Goal: Contribute content

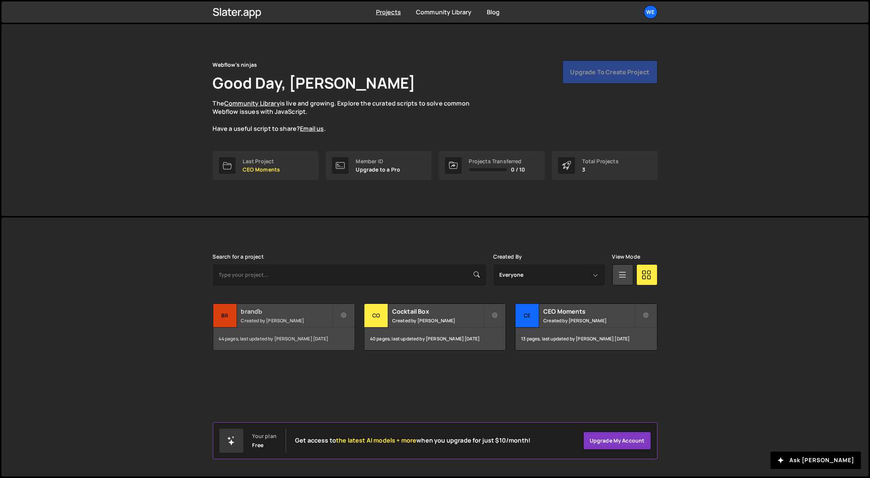
click at [274, 315] on div "brandЪ Created by Georgi Tsonev" at bounding box center [283, 315] width 141 height 23
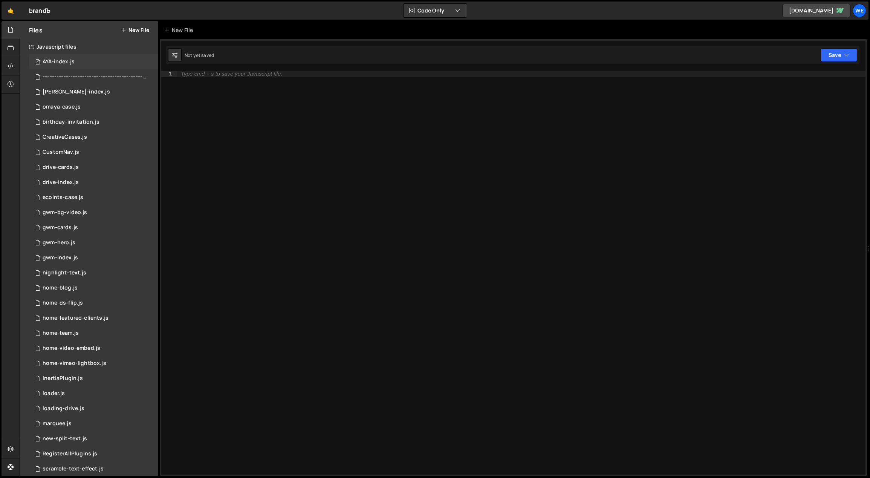
click at [98, 60] on div "0 AYA-index.js 0" at bounding box center [93, 61] width 129 height 15
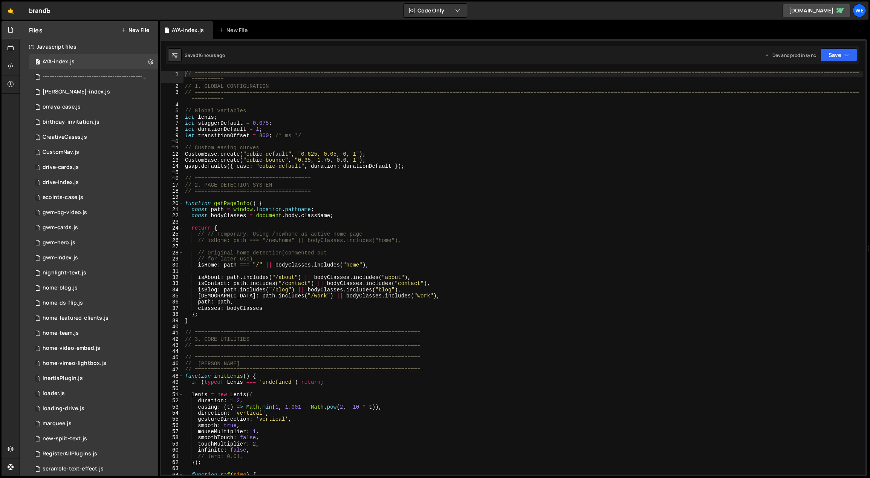
type textarea "isAbout: path.includes("/about") || bodyClasses.includes("about"),"
click at [262, 279] on div "// ============================================================================…" at bounding box center [524, 282] width 680 height 422
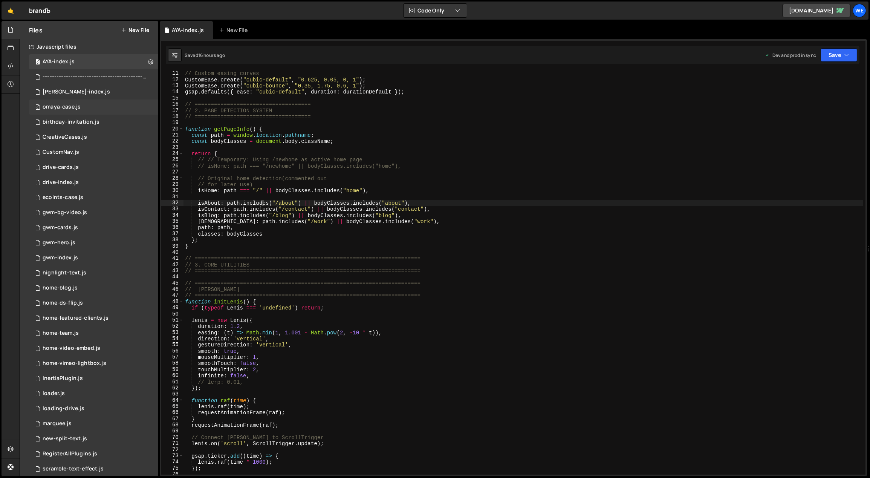
click at [78, 109] on div "omaya-case.js" at bounding box center [62, 107] width 38 height 7
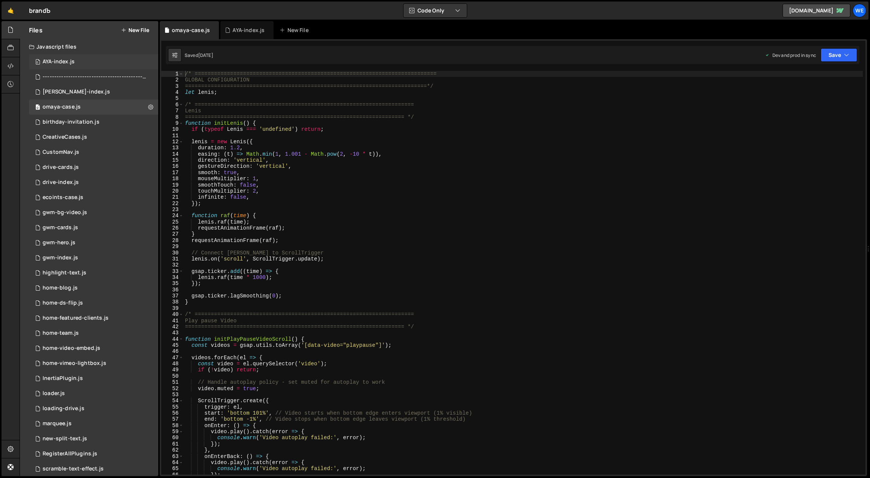
click at [77, 65] on div "0 AYA-index.js 0" at bounding box center [93, 61] width 129 height 15
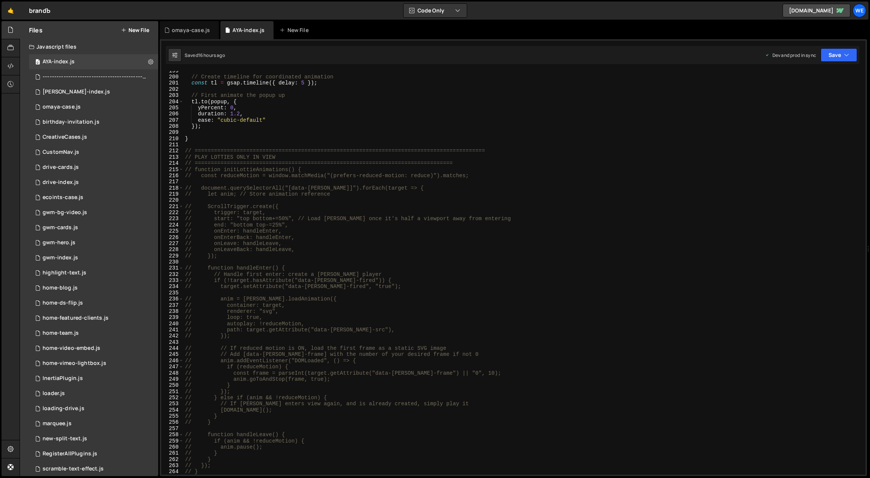
scroll to position [1507, 0]
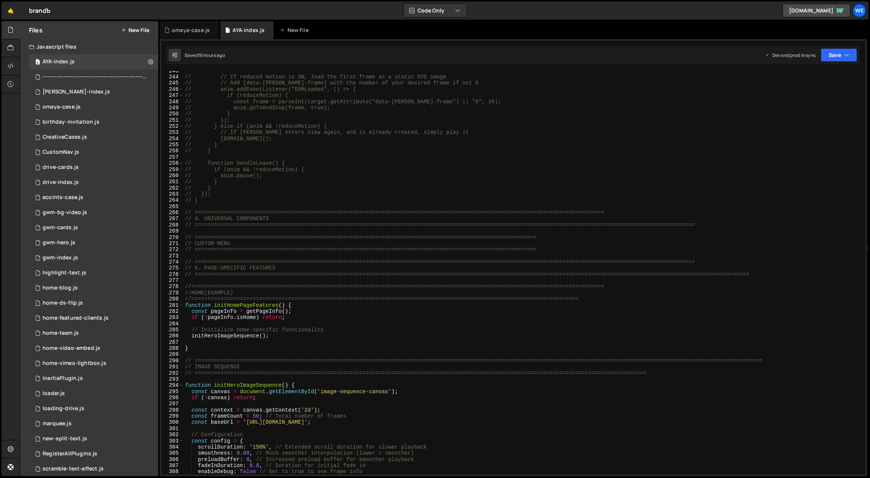
click at [244, 354] on div "// // If reduced motion is ON, load the first frame as a static SVG image // //…" at bounding box center [524, 276] width 680 height 416
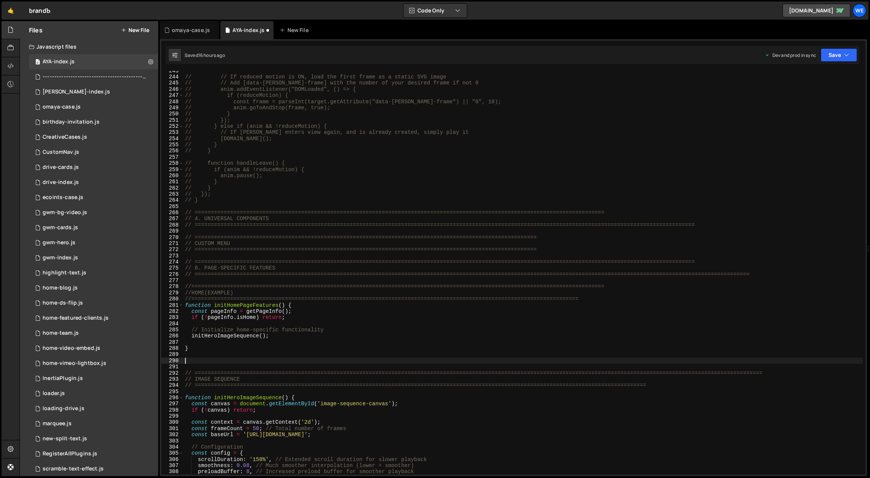
paste textarea "}"
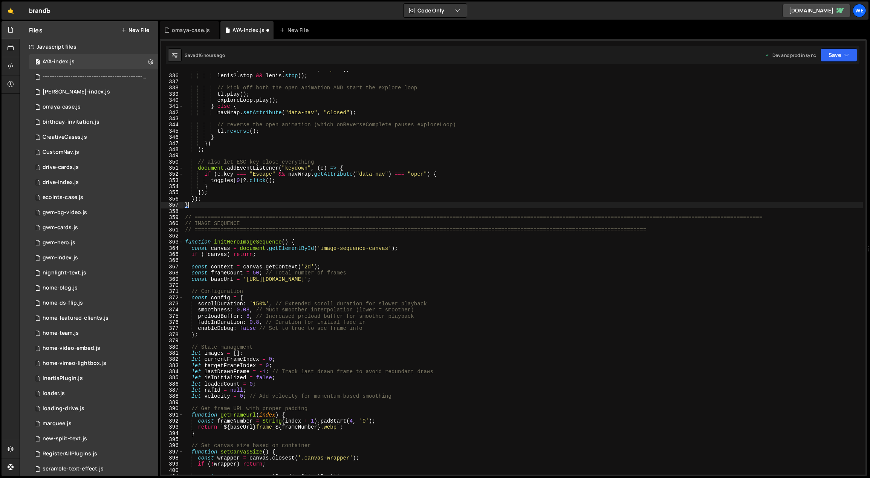
scroll to position [2077, 0]
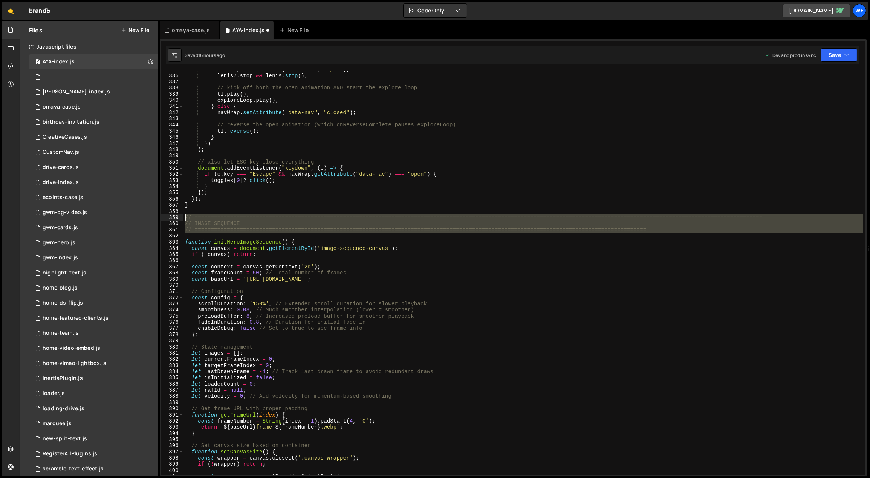
drag, startPoint x: 572, startPoint y: 234, endPoint x: 235, endPoint y: 206, distance: 338.8
click at [166, 216] on div "} 335 336 337 338 339 340 341 342 343 344 345 346 347 348 349 350 351 352 353 3…" at bounding box center [513, 273] width 704 height 404
type textarea "// ============================================================================…"
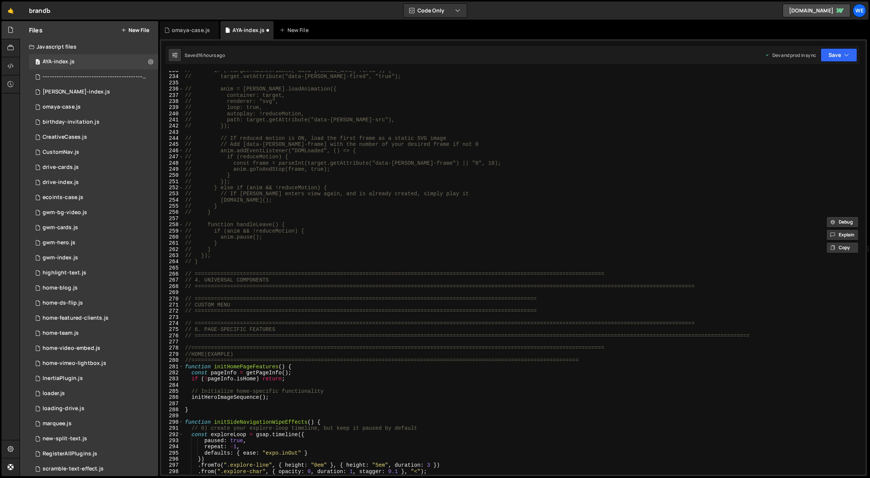
scroll to position [1454, 0]
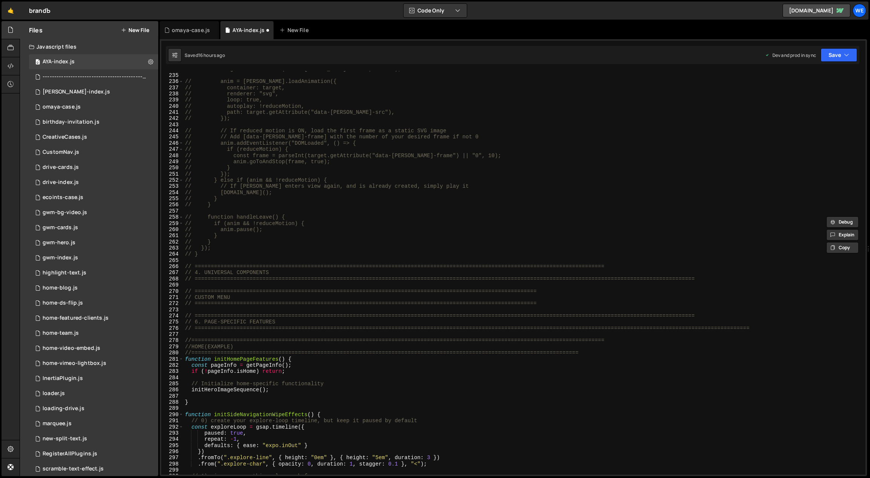
click at [231, 405] on div "// target.setAttribute("data-[PERSON_NAME]-fired", "true"); // anim = [PERSON_N…" at bounding box center [524, 274] width 680 height 416
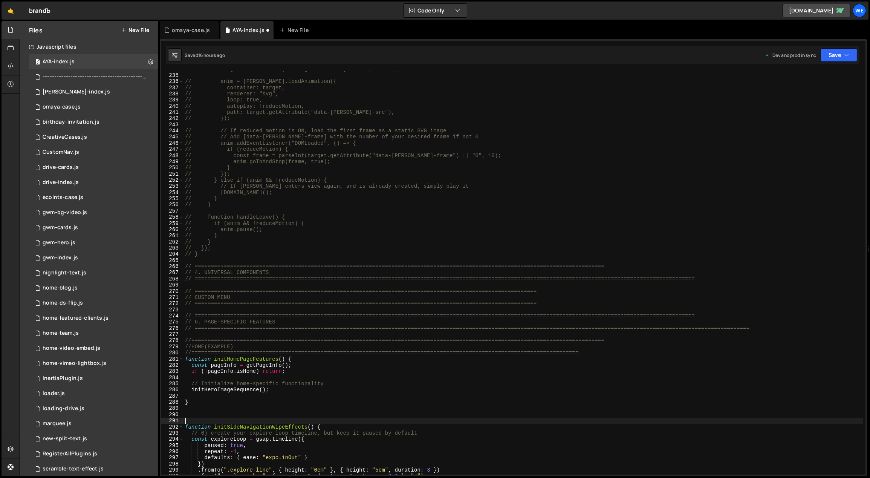
paste textarea "// IMAGE SEQUENCE"
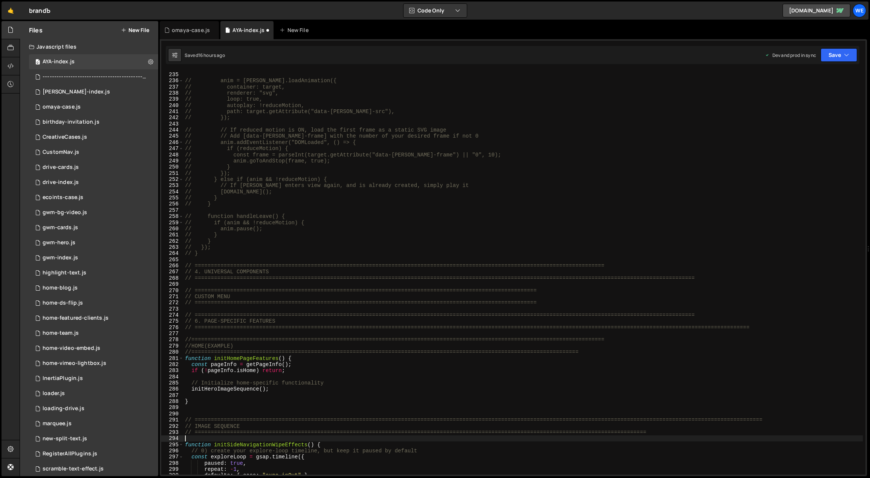
scroll to position [1481, 0]
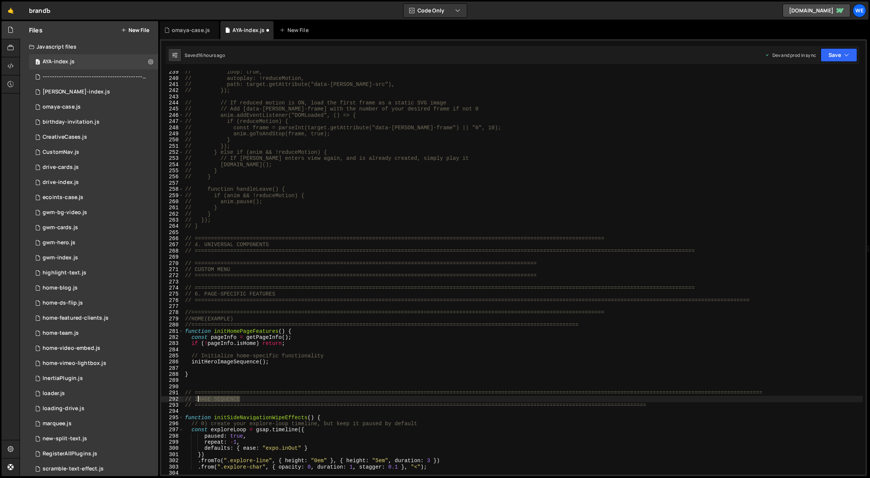
drag, startPoint x: 234, startPoint y: 399, endPoint x: 196, endPoint y: 398, distance: 38.1
click at [196, 398] on div "// loop: true, // autoplay: !reduceMotion, // path: target.getAttribute("data-[…" at bounding box center [524, 277] width 680 height 416
type textarea "// SIDEBAR WITH INFO"
click at [385, 349] on div "// loop: true, // autoplay: !reduceMotion, // path: target.getAttribute("data-[…" at bounding box center [524, 277] width 680 height 416
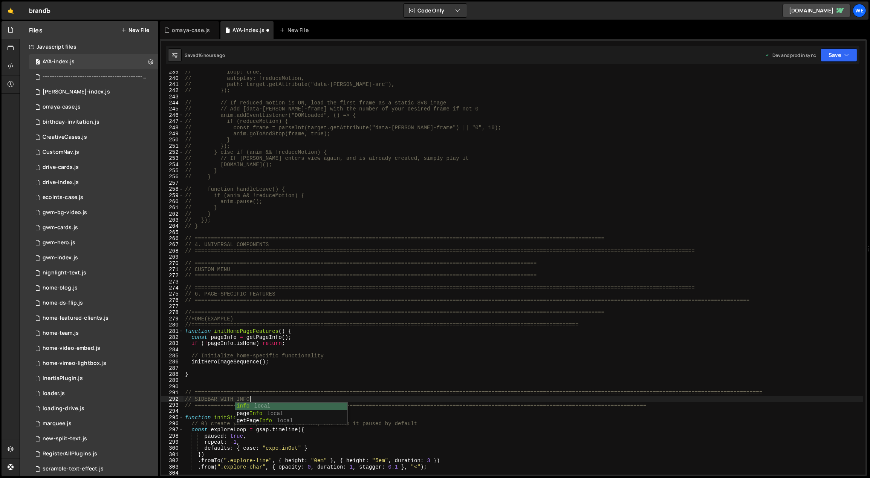
scroll to position [0, 0]
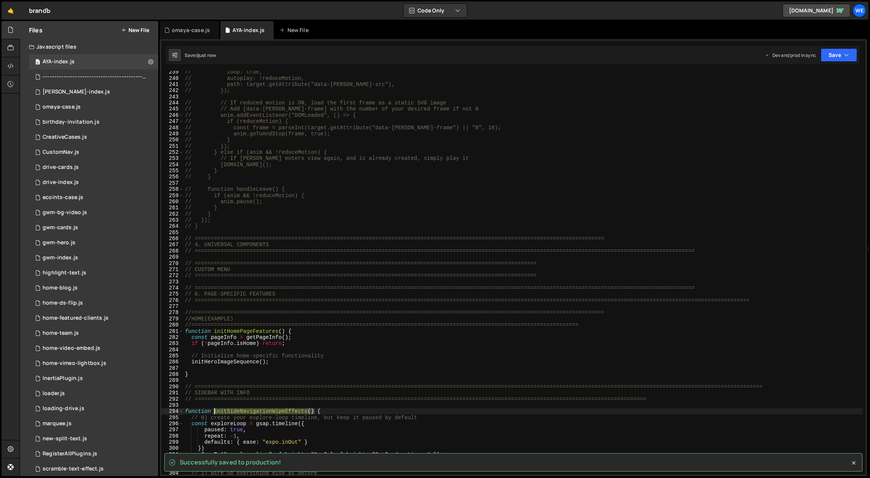
drag, startPoint x: 314, startPoint y: 412, endPoint x: 214, endPoint y: 410, distance: 99.9
click at [214, 410] on div "// loop: true, // autoplay: !reduceMotion, // path: target.getAttribute("data-[…" at bounding box center [524, 277] width 680 height 416
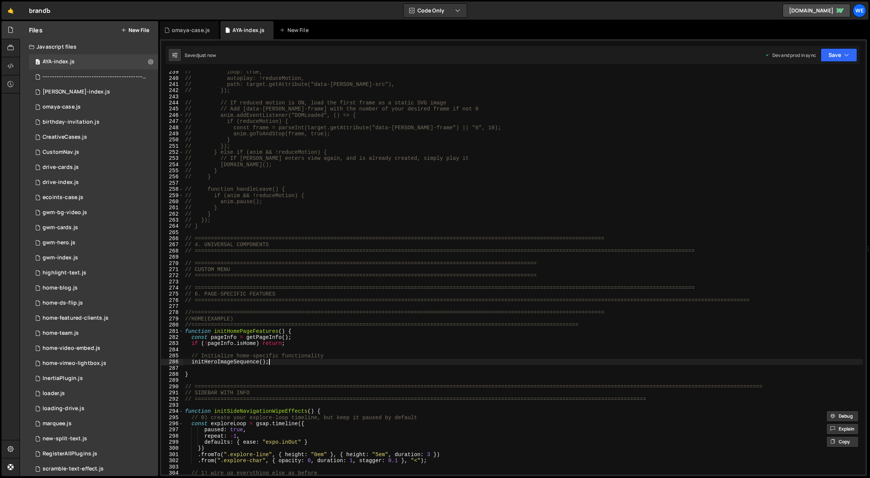
click at [271, 363] on div "// loop: true, // autoplay: !reduceMotion, // path: target.getAttribute("data-[…" at bounding box center [524, 277] width 680 height 416
type textarea "initHeroImageSequence();"
paste textarea "initSideNavigationWipeEffects()"
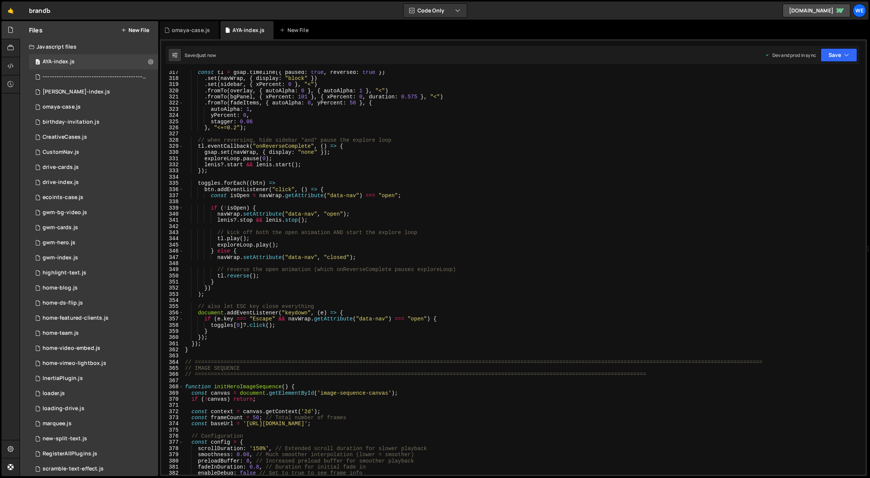
scroll to position [2094, 0]
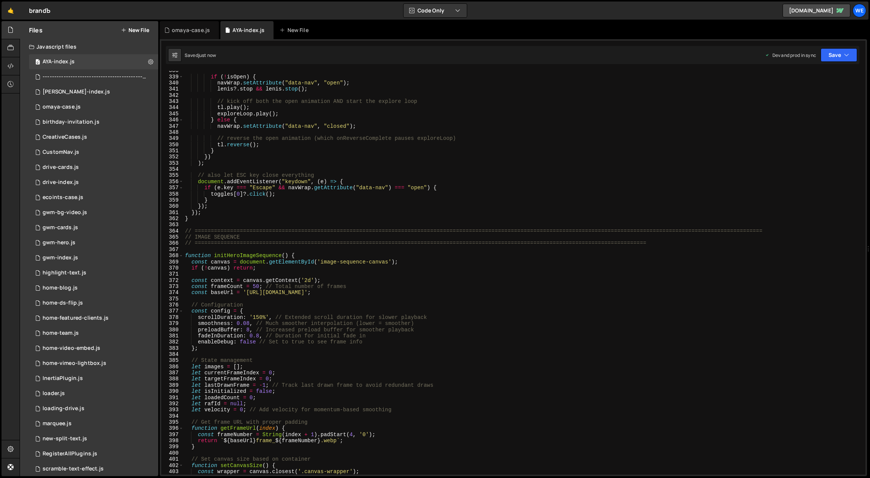
click at [295, 256] on div "if ( ! isOpen ) { navWrap . setAttribute ( "data-nav" , "open" ) ; [PERSON_NAME…" at bounding box center [524, 275] width 680 height 416
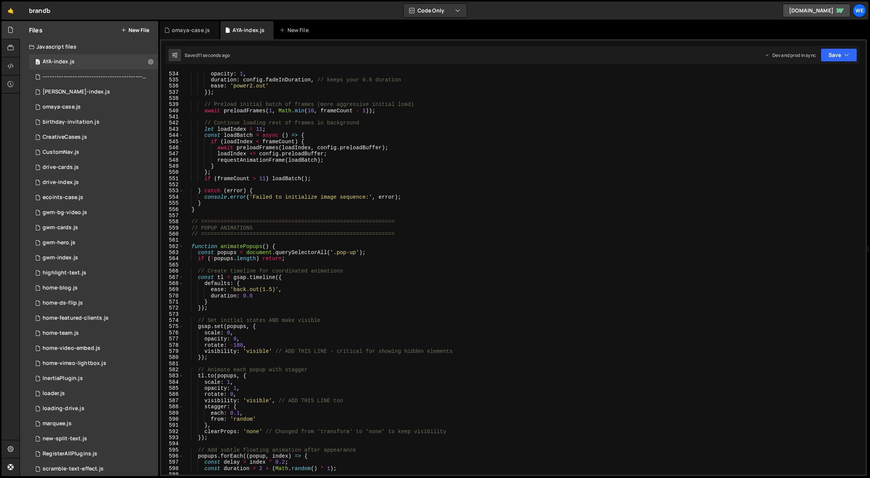
scroll to position [3299, 0]
click at [278, 245] on div "opacity : 1 , duration : config . fadeInDuration , // keeps your 0.8 duration e…" at bounding box center [524, 279] width 680 height 416
drag, startPoint x: 265, startPoint y: 245, endPoint x: 220, endPoint y: 246, distance: 44.8
click at [220, 246] on div "opacity : 1 , duration : config . fadeInDuration , // keeps your 0.8 duration e…" at bounding box center [524, 279] width 680 height 416
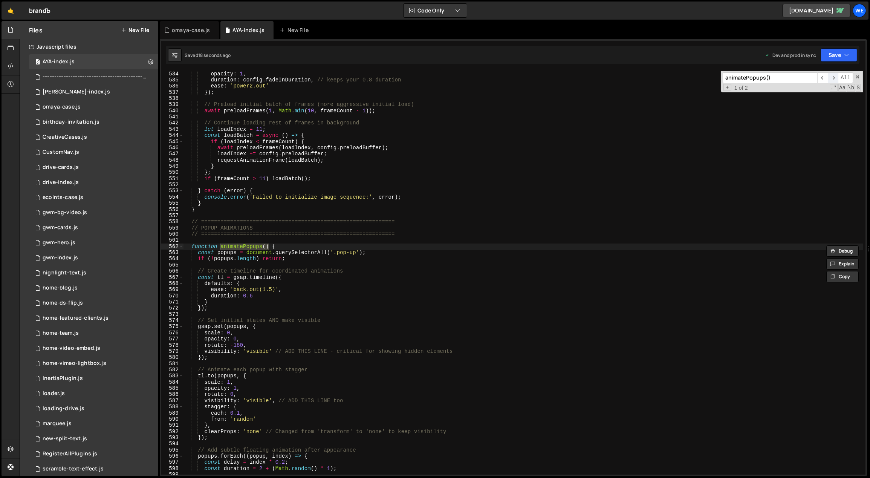
click at [832, 76] on span "​" at bounding box center [833, 77] width 11 height 11
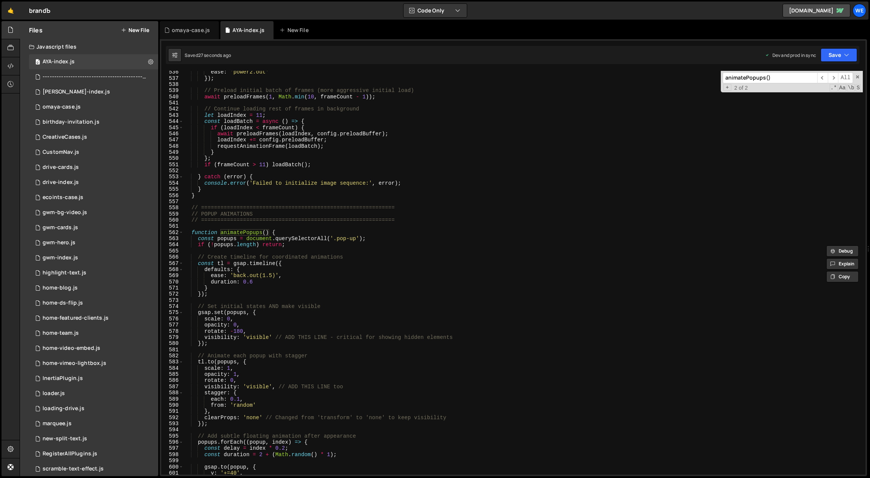
scroll to position [3305, 0]
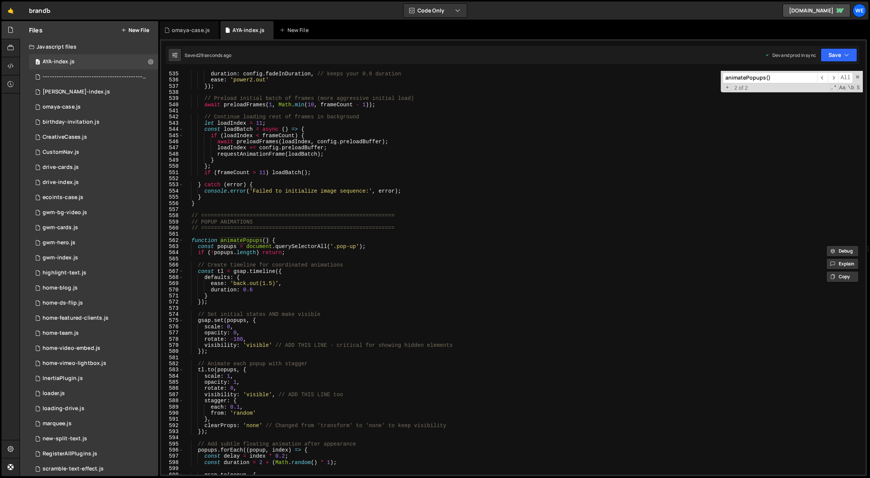
click at [406, 238] on div "opacity : 1 , duration : config . fadeInDuration , // keeps your 0.8 duration e…" at bounding box center [524, 273] width 680 height 416
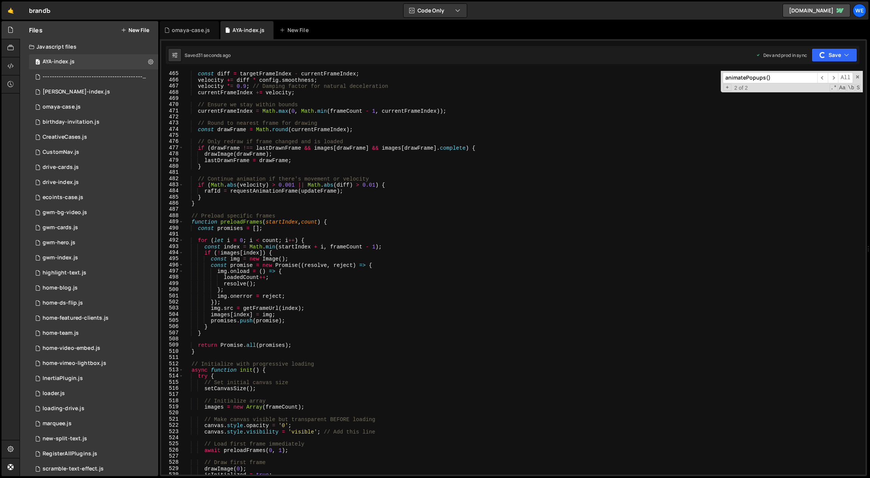
scroll to position [2817, 0]
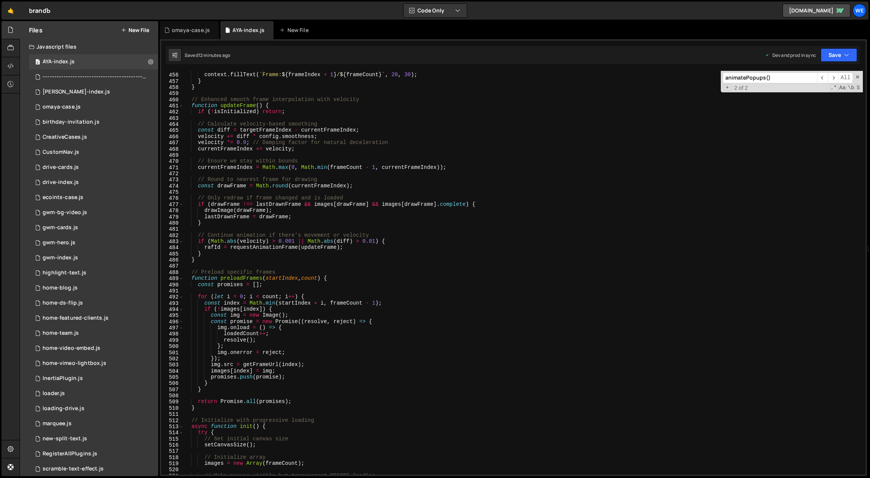
click at [375, 184] on div "context . font = '16px monospace' ; context . fillText ( ` Frame: ${ frameIndex…" at bounding box center [524, 274] width 680 height 416
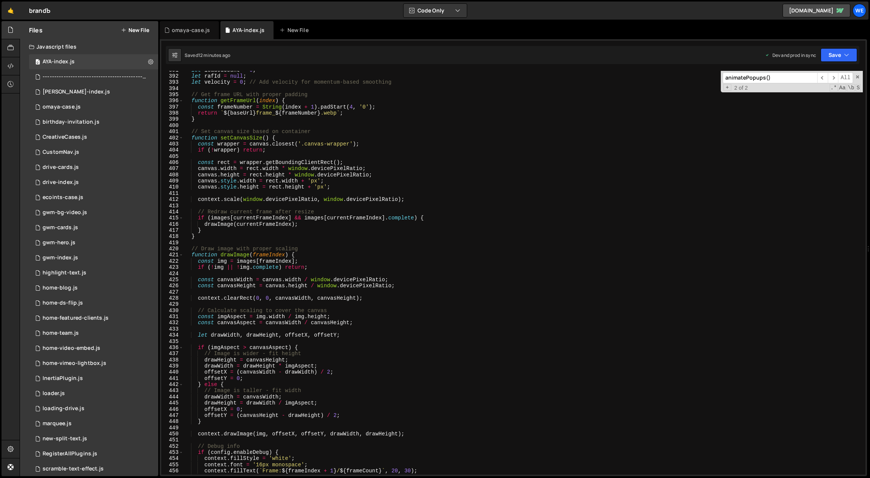
scroll to position [2080, 0]
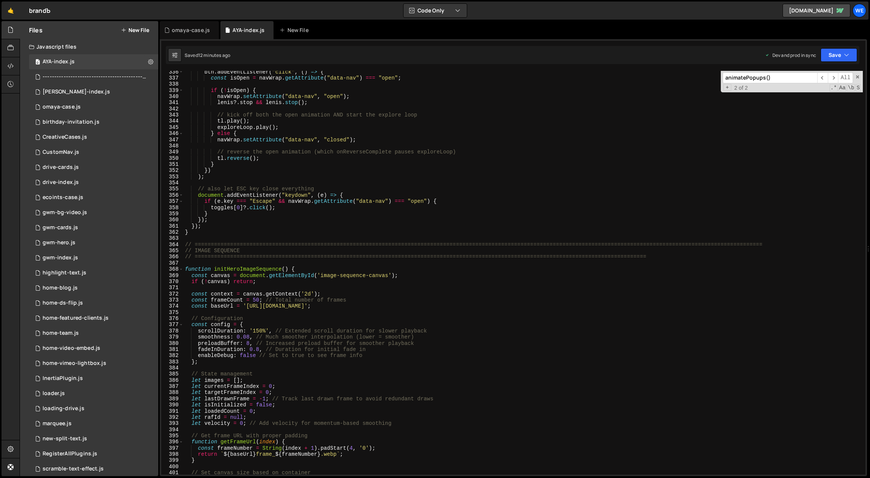
click at [345, 331] on div "btn . addEventListener ( "click" , ( ) => { const isOpen = navWrap . getAttribu…" at bounding box center [524, 277] width 680 height 416
type textarea "scrollDuration: '150%', // Extended scroll duration for slower playback"
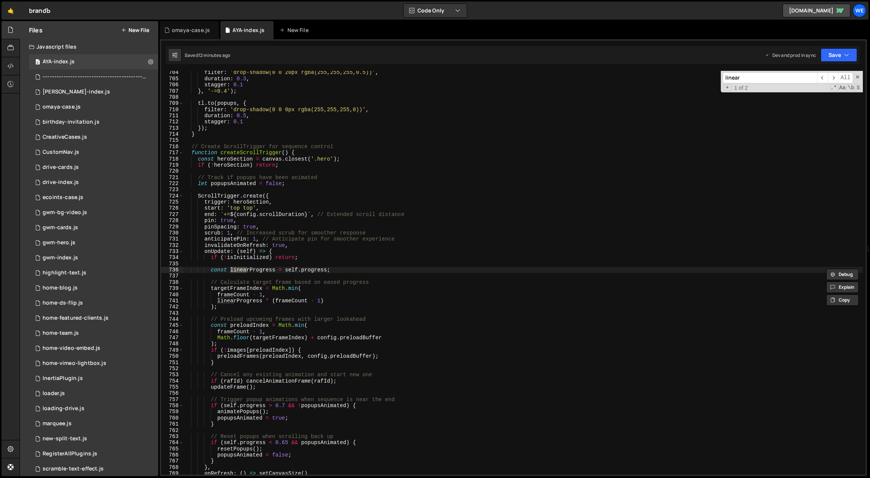
scroll to position [4349, 0]
type input "linear"
click at [386, 335] on div "filter : 'drop-shadow(0 0 20px rgba(255,255,255,0.5))' , duration : 0.3 , stagg…" at bounding box center [524, 277] width 680 height 416
click at [383, 334] on div "filter : 'drop-shadow(0 0 20px rgba(255,255,255,0.5))' , duration : 0.3 , stagg…" at bounding box center [524, 277] width 680 height 416
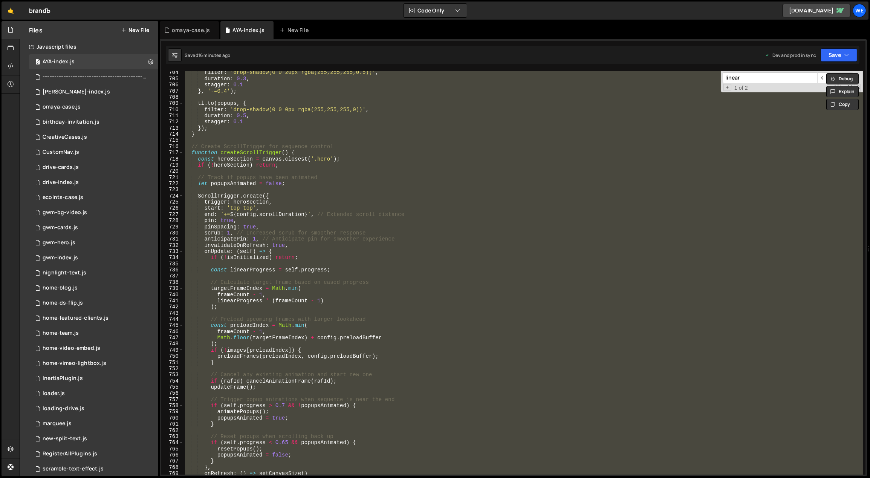
click at [433, 226] on div "filter : 'drop-shadow(0 0 20px rgba(255,255,255,0.5))' , duration : 0.3 , stagg…" at bounding box center [523, 273] width 679 height 404
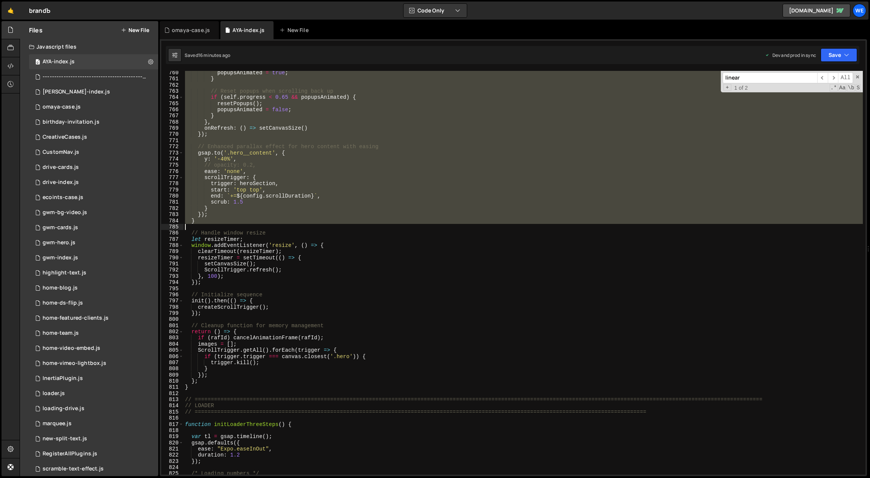
scroll to position [4701, 0]
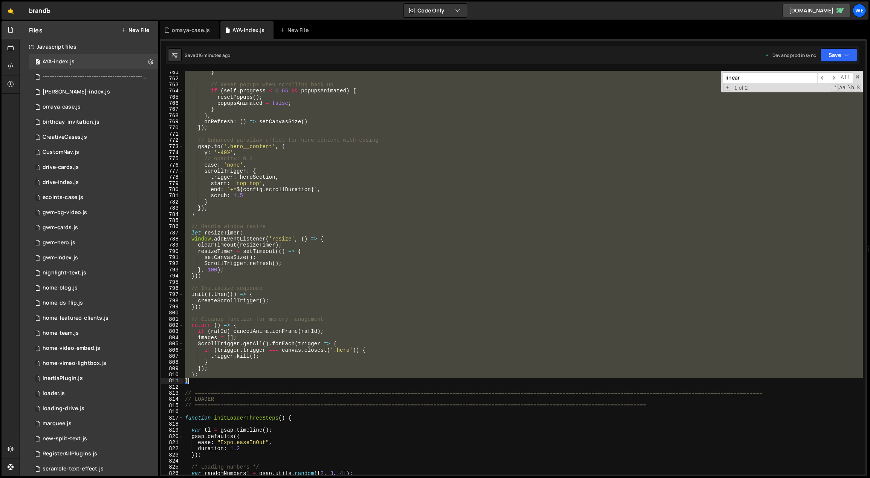
drag, startPoint x: 185, startPoint y: 128, endPoint x: 202, endPoint y: 382, distance: 254.9
click at [202, 382] on div "} // Reset popups when scrolling back up if ( self . progress < 0.65 && popupsA…" at bounding box center [524, 277] width 680 height 416
paste textarea
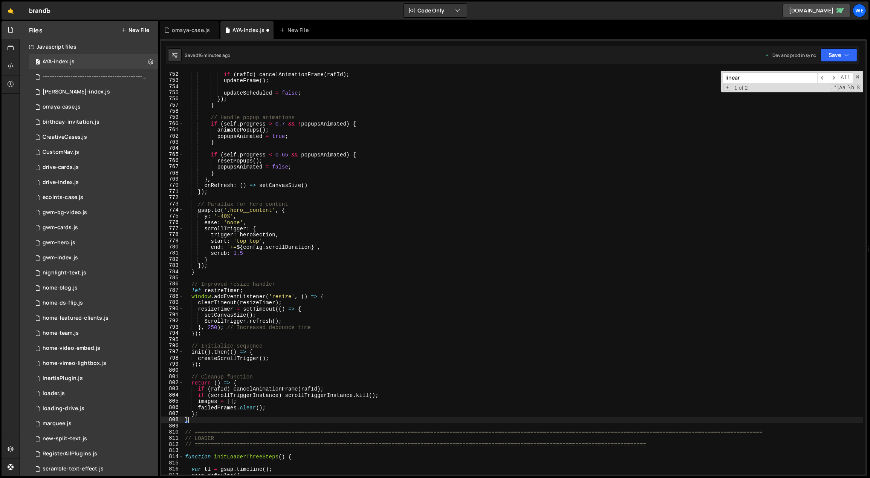
scroll to position [4666, 0]
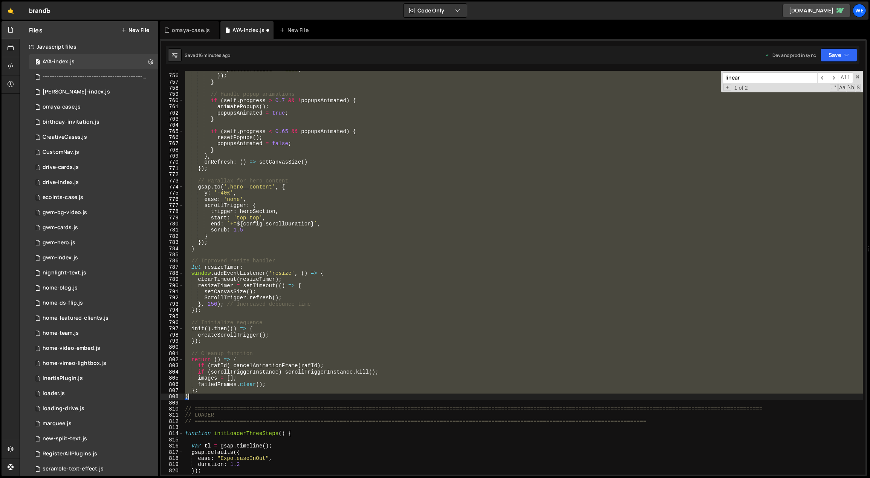
type textarea "images = [];"
